Goal: Information Seeking & Learning: Understand process/instructions

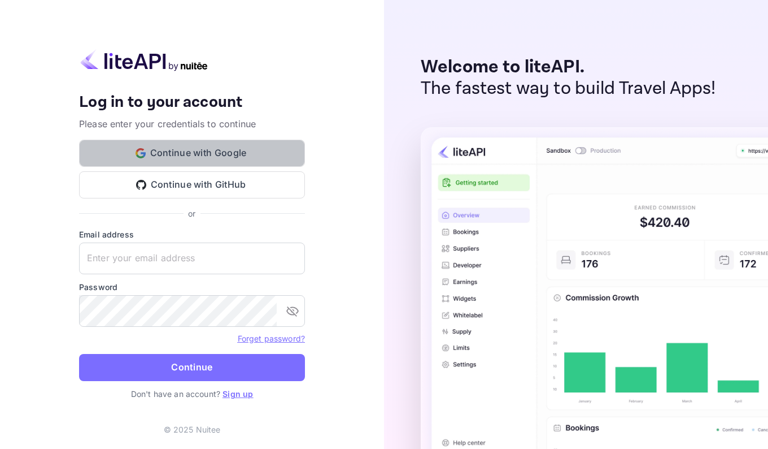
click at [216, 154] on button "Continue with Google" at bounding box center [192, 153] width 226 height 27
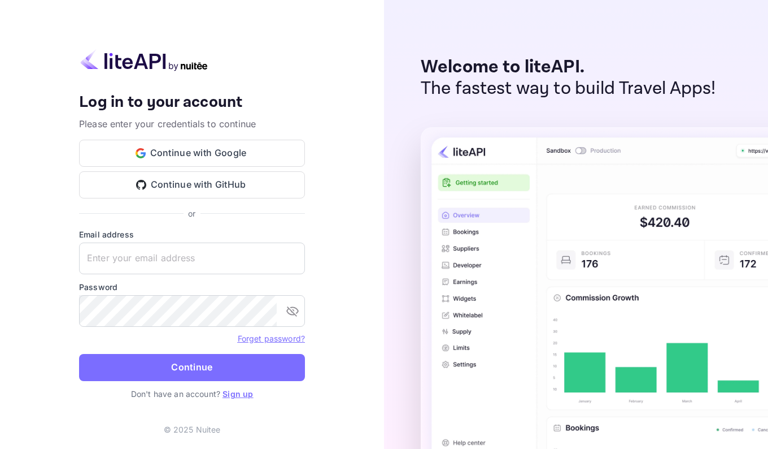
click at [196, 154] on button "Continue with Google" at bounding box center [192, 153] width 226 height 27
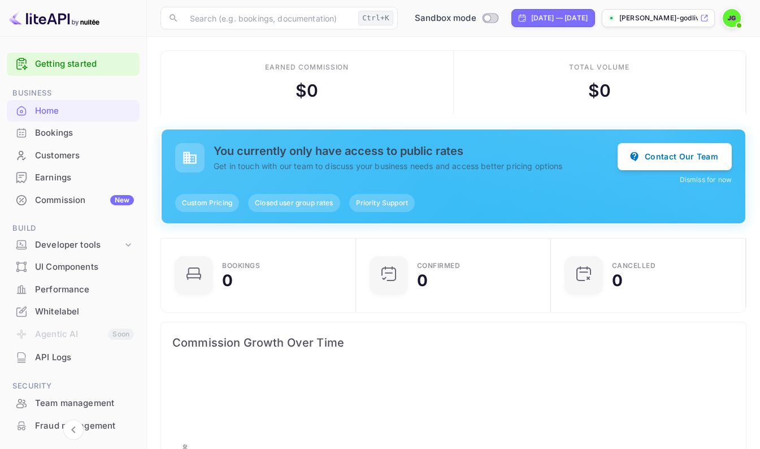
click at [670, 160] on button "Contact Our Team" at bounding box center [675, 156] width 114 height 27
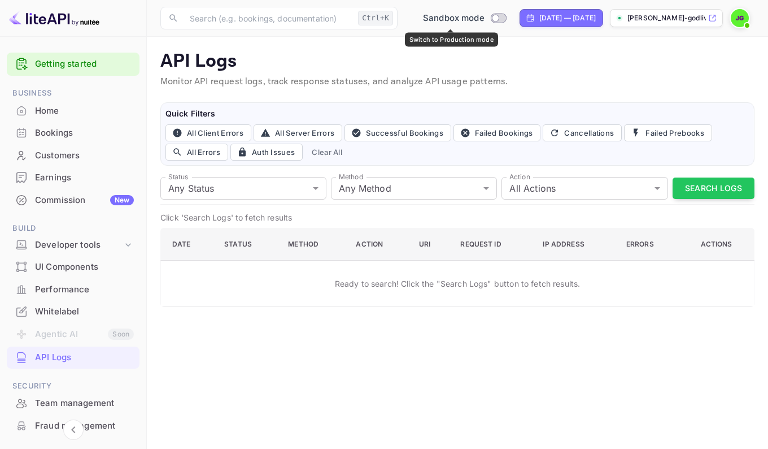
click at [489, 18] on input "Switch to Production mode" at bounding box center [495, 17] width 23 height 7
checkbox input "false"
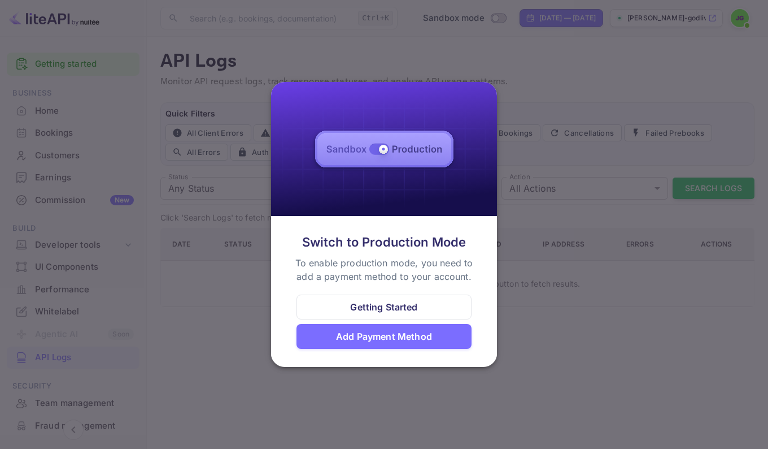
click at [401, 306] on div "Getting Started" at bounding box center [383, 307] width 67 height 14
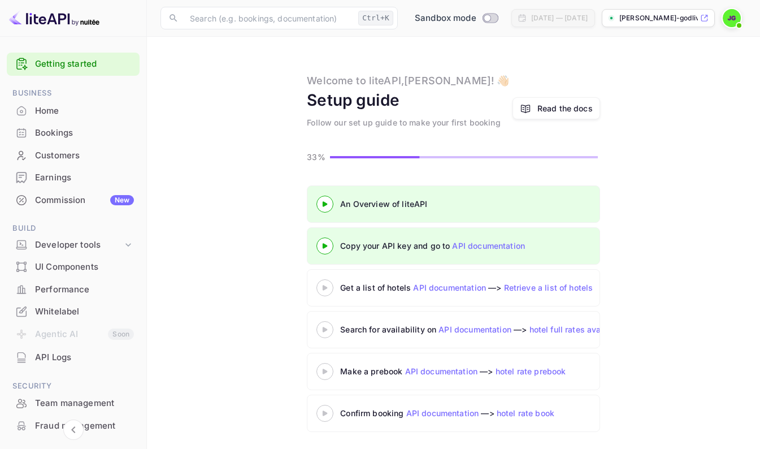
click at [325, 292] on div at bounding box center [325, 287] width 40 height 14
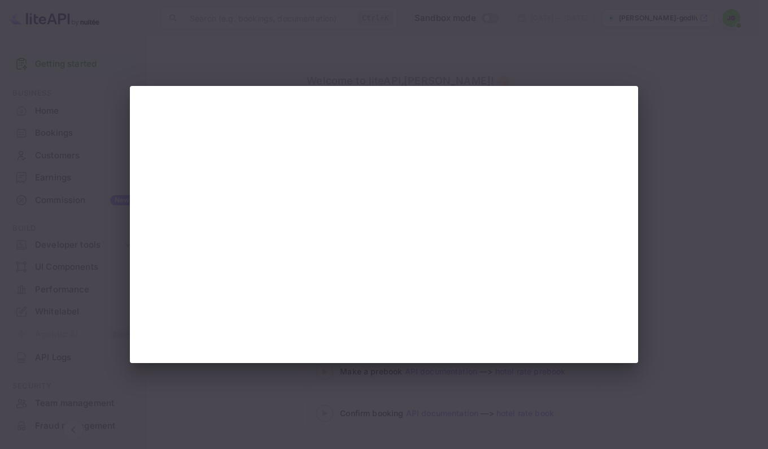
click at [431, 39] on div at bounding box center [384, 224] width 768 height 449
